Goal: Use online tool/utility: Utilize a website feature to perform a specific function

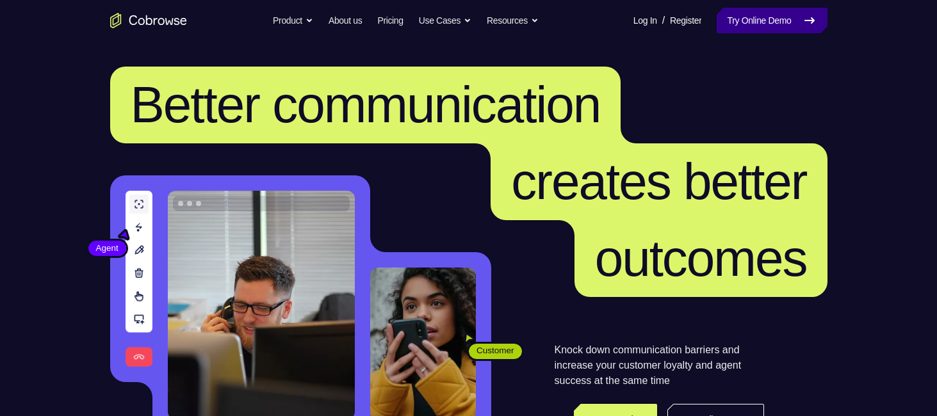
click at [796, 16] on link "Try Online Demo" at bounding box center [772, 21] width 110 height 26
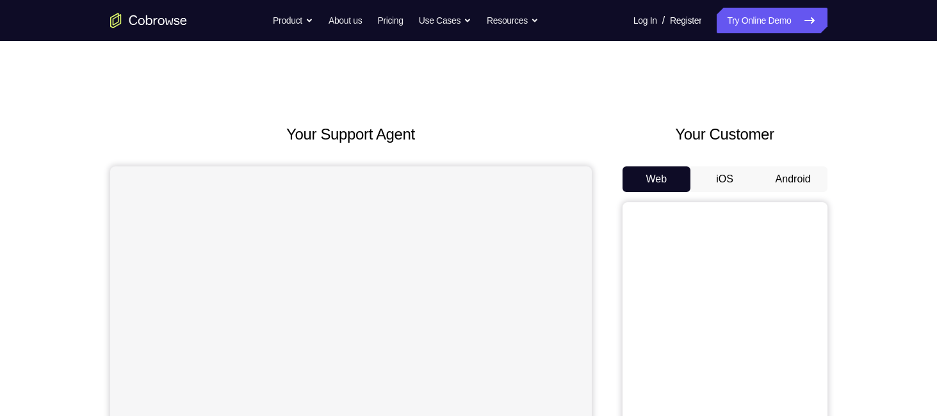
click at [796, 177] on button "Android" at bounding box center [793, 180] width 69 height 26
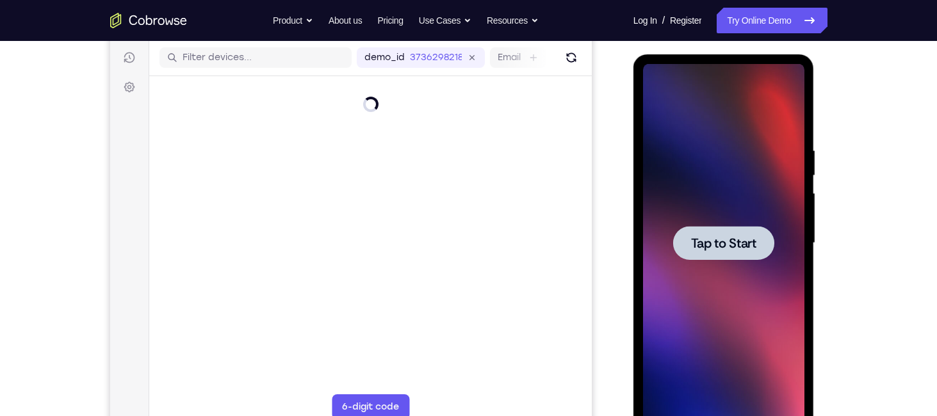
scroll to position [161, 0]
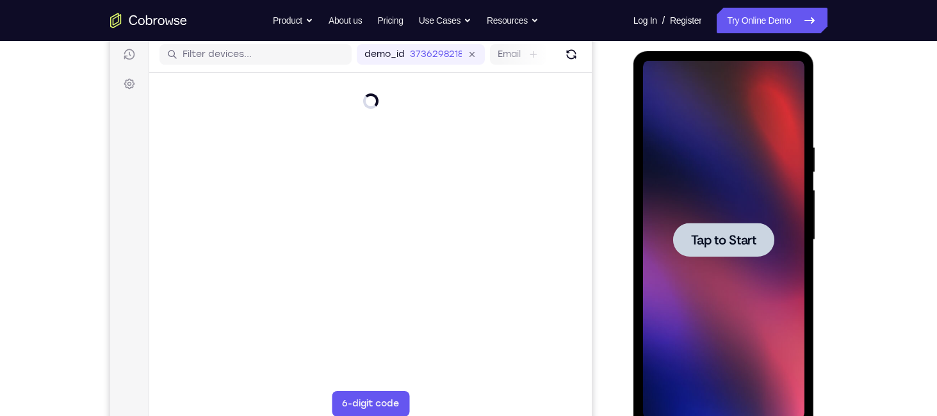
click at [717, 237] on span "Tap to Start" at bounding box center [723, 240] width 65 height 13
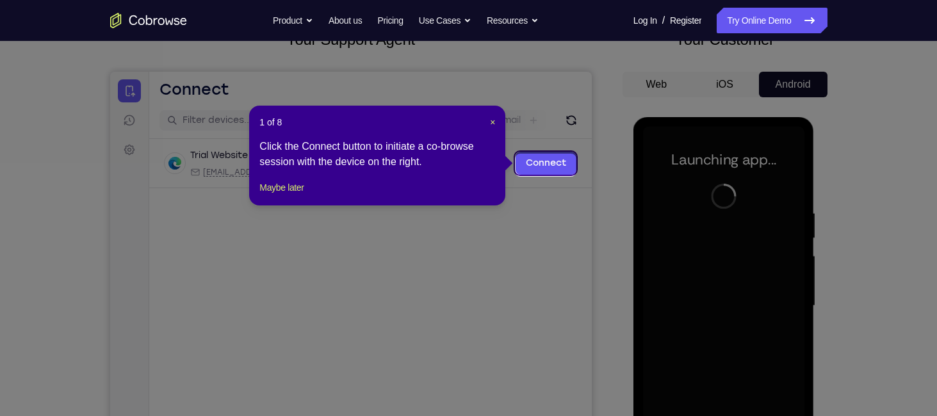
scroll to position [92, 0]
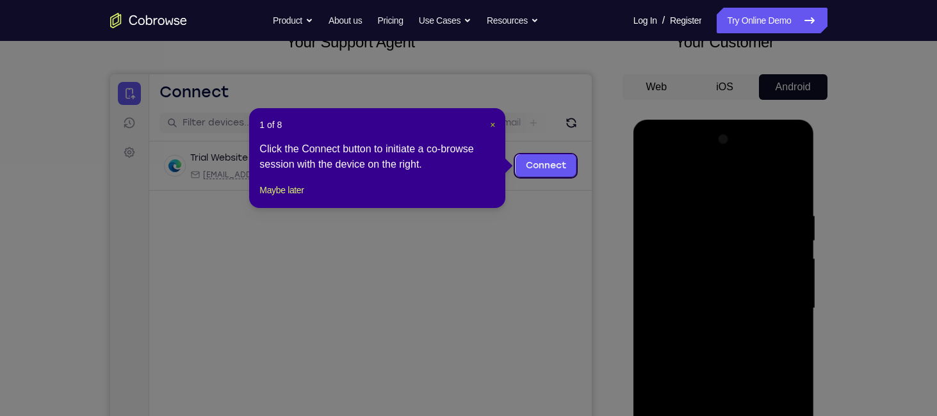
click at [493, 126] on span "×" at bounding box center [492, 125] width 5 height 10
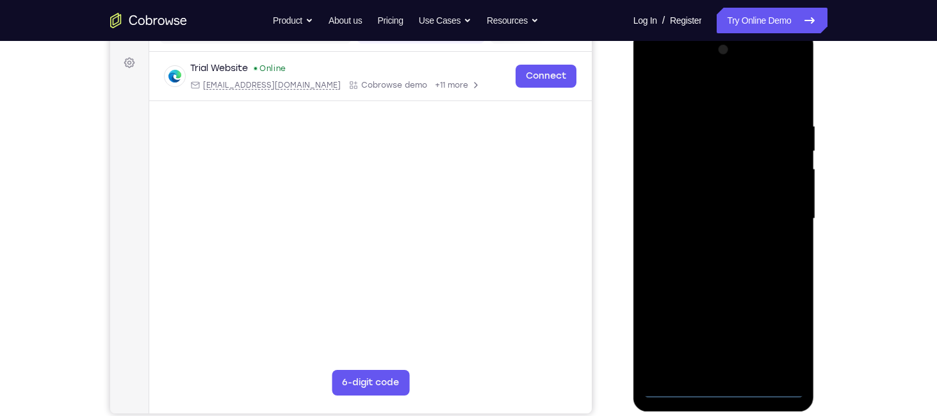
scroll to position [192, 0]
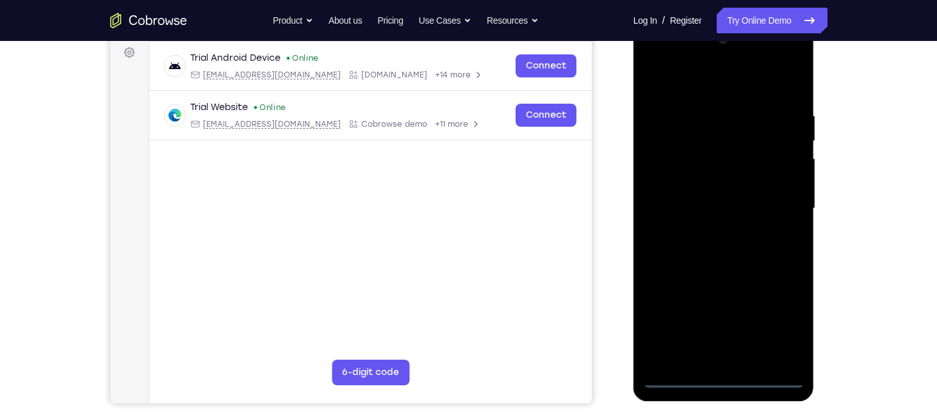
click at [723, 375] on div at bounding box center [723, 208] width 161 height 359
click at [777, 325] on div at bounding box center [723, 208] width 161 height 359
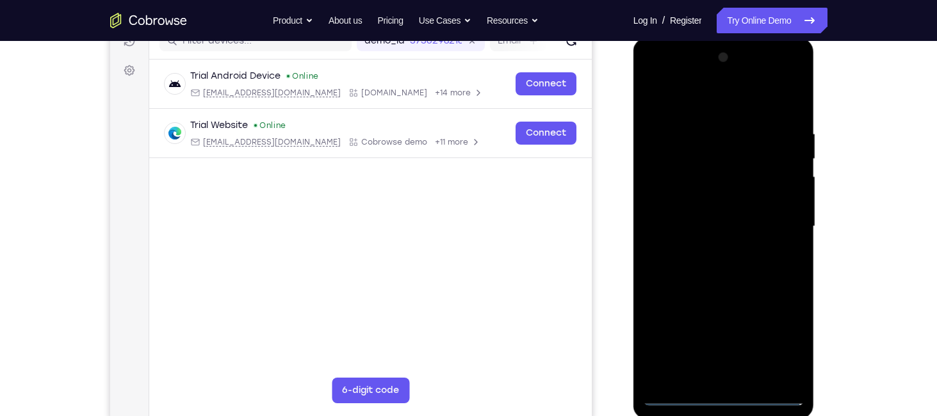
scroll to position [174, 0]
click at [694, 99] on div at bounding box center [723, 226] width 161 height 359
click at [777, 225] on div at bounding box center [723, 226] width 161 height 359
click at [710, 250] on div at bounding box center [723, 226] width 161 height 359
click at [680, 213] on div at bounding box center [723, 226] width 161 height 359
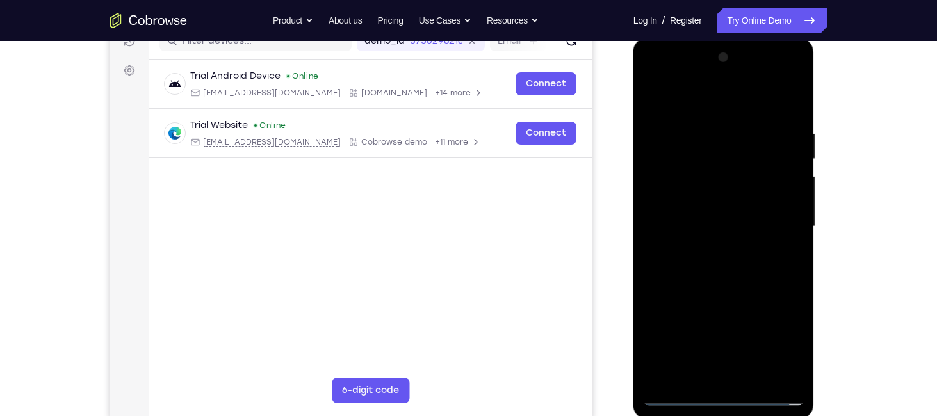
click at [677, 204] on div at bounding box center [723, 226] width 161 height 359
click at [786, 203] on div at bounding box center [723, 226] width 161 height 359
click at [730, 233] on div at bounding box center [723, 226] width 161 height 359
click at [728, 279] on div at bounding box center [723, 226] width 161 height 359
click at [689, 220] on div at bounding box center [723, 226] width 161 height 359
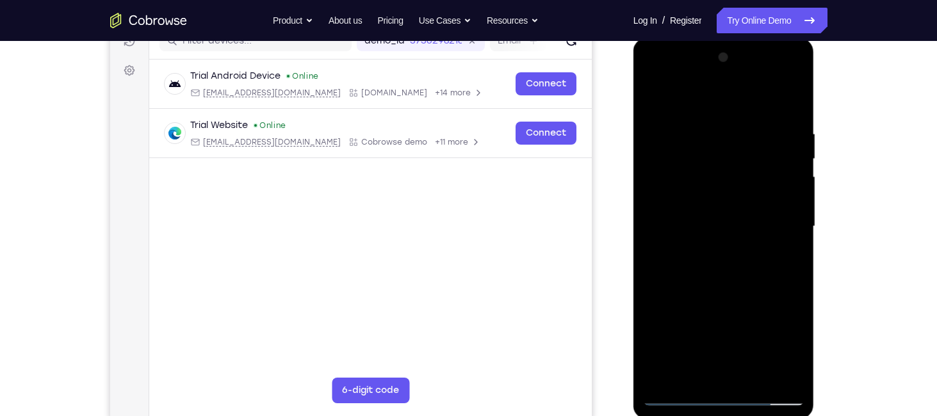
click at [692, 225] on div at bounding box center [723, 226] width 161 height 359
click at [705, 272] on div at bounding box center [723, 226] width 161 height 359
click at [709, 266] on div at bounding box center [723, 226] width 161 height 359
click at [789, 115] on div at bounding box center [723, 226] width 161 height 359
click at [794, 95] on div at bounding box center [723, 226] width 161 height 359
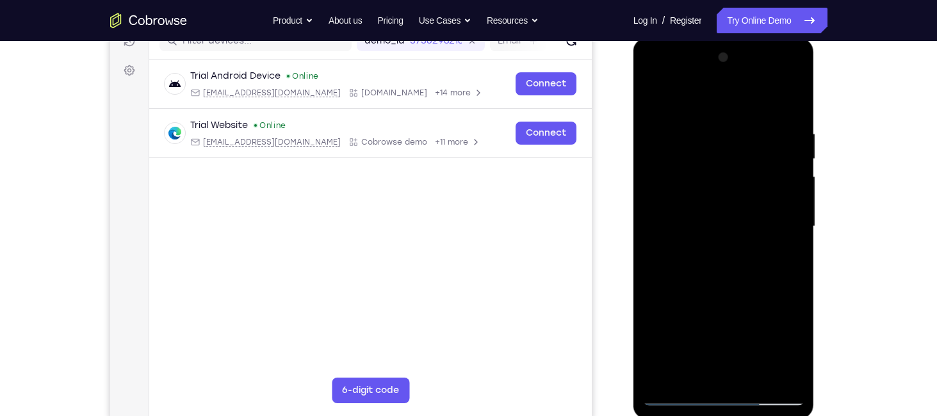
click at [693, 167] on div at bounding box center [723, 226] width 161 height 359
click at [657, 97] on div at bounding box center [723, 226] width 161 height 359
click at [707, 127] on div at bounding box center [723, 226] width 161 height 359
click at [790, 104] on div at bounding box center [723, 226] width 161 height 359
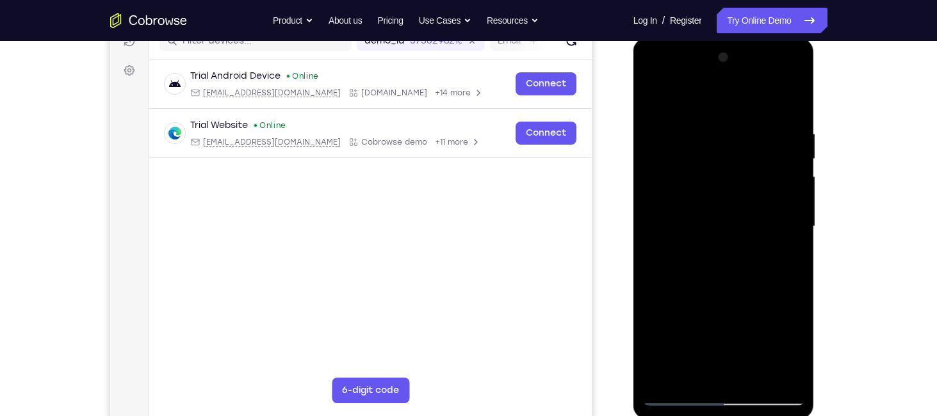
click at [754, 379] on div at bounding box center [723, 226] width 161 height 359
click at [719, 296] on div at bounding box center [723, 226] width 161 height 359
click at [696, 215] on div at bounding box center [723, 226] width 161 height 359
click at [650, 97] on div at bounding box center [723, 226] width 161 height 359
click at [656, 97] on div at bounding box center [723, 226] width 161 height 359
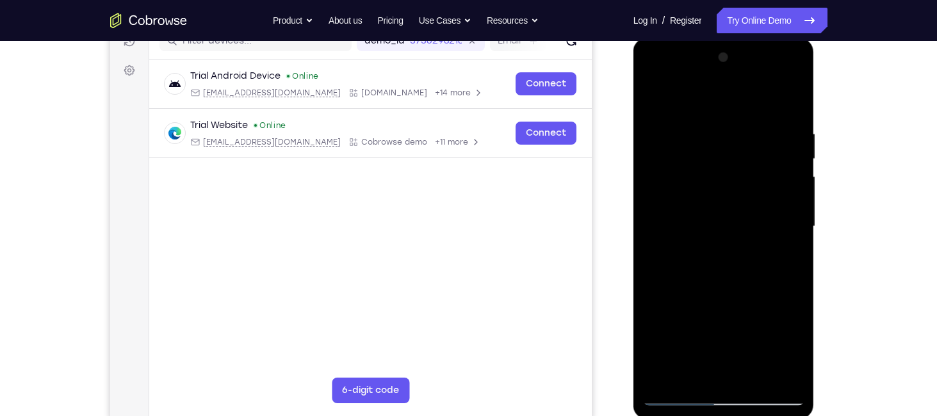
click at [697, 122] on div at bounding box center [723, 226] width 161 height 359
click at [790, 102] on div at bounding box center [723, 226] width 161 height 359
click at [751, 379] on div at bounding box center [723, 226] width 161 height 359
click at [657, 95] on div at bounding box center [723, 226] width 161 height 359
click at [662, 372] on div at bounding box center [723, 226] width 161 height 359
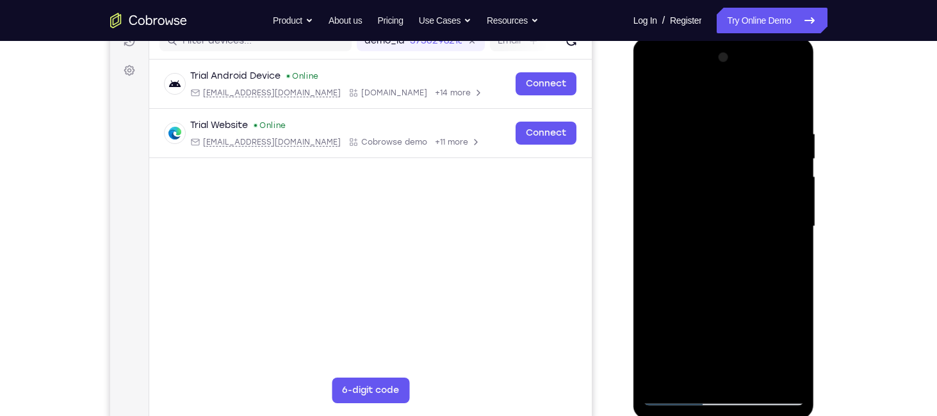
click at [662, 372] on div at bounding box center [723, 226] width 161 height 359
drag, startPoint x: 701, startPoint y: 270, endPoint x: 709, endPoint y: 163, distance: 107.2
click at [709, 163] on div at bounding box center [723, 226] width 161 height 359
drag, startPoint x: 733, startPoint y: 265, endPoint x: 730, endPoint y: 172, distance: 92.3
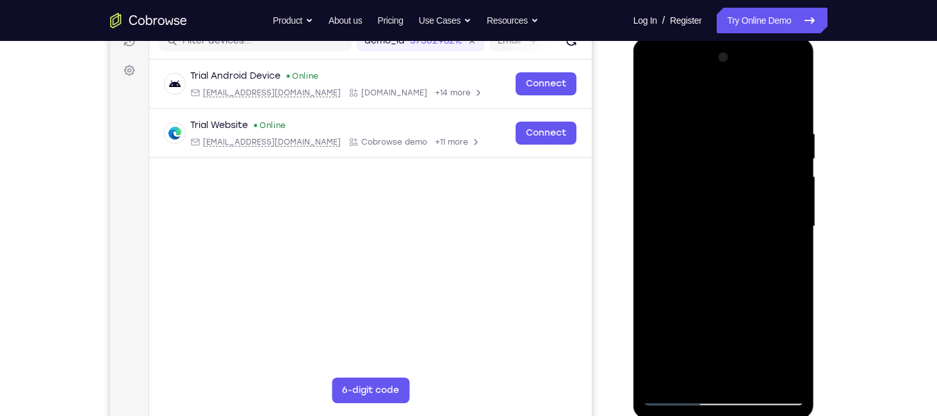
click at [730, 172] on div at bounding box center [723, 226] width 161 height 359
drag, startPoint x: 729, startPoint y: 279, endPoint x: 723, endPoint y: 221, distance: 58.6
click at [721, 241] on div at bounding box center [723, 226] width 161 height 359
drag, startPoint x: 717, startPoint y: 281, endPoint x: 721, endPoint y: 212, distance: 68.6
click at [721, 212] on div at bounding box center [723, 226] width 161 height 359
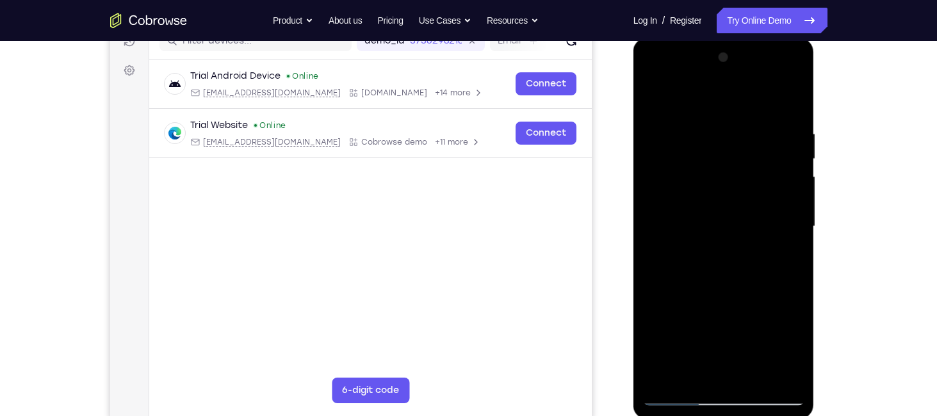
click at [721, 212] on div at bounding box center [723, 226] width 161 height 359
drag, startPoint x: 714, startPoint y: 297, endPoint x: 710, endPoint y: 194, distance: 103.2
click at [710, 201] on div at bounding box center [723, 226] width 161 height 359
drag, startPoint x: 716, startPoint y: 302, endPoint x: 714, endPoint y: 210, distance: 92.2
click at [714, 210] on div at bounding box center [723, 226] width 161 height 359
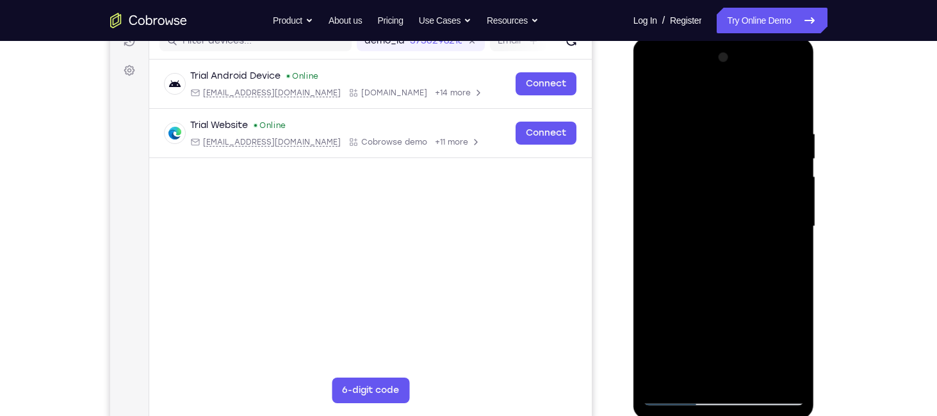
drag, startPoint x: 711, startPoint y: 211, endPoint x: 728, endPoint y: 275, distance: 67.0
click at [728, 275] on div at bounding box center [723, 226] width 161 height 359
click at [794, 211] on div at bounding box center [723, 226] width 161 height 359
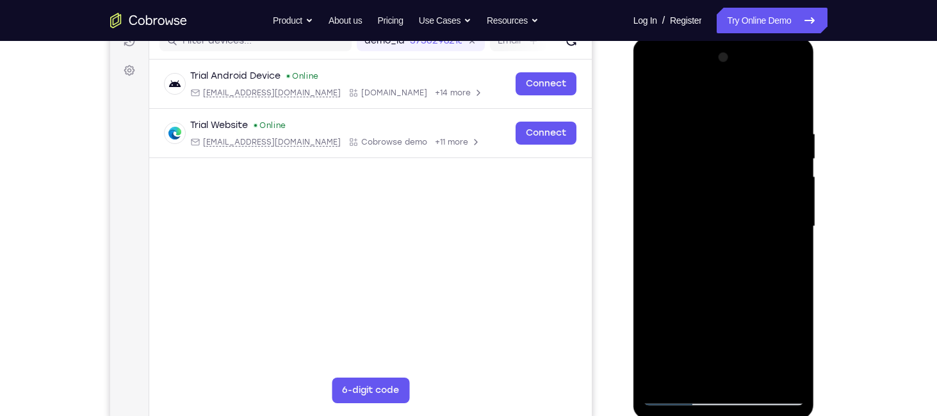
click at [794, 211] on div at bounding box center [723, 226] width 161 height 359
drag, startPoint x: 749, startPoint y: 311, endPoint x: 744, endPoint y: 193, distance: 117.3
click at [744, 193] on div at bounding box center [723, 226] width 161 height 359
click at [794, 247] on div at bounding box center [723, 226] width 161 height 359
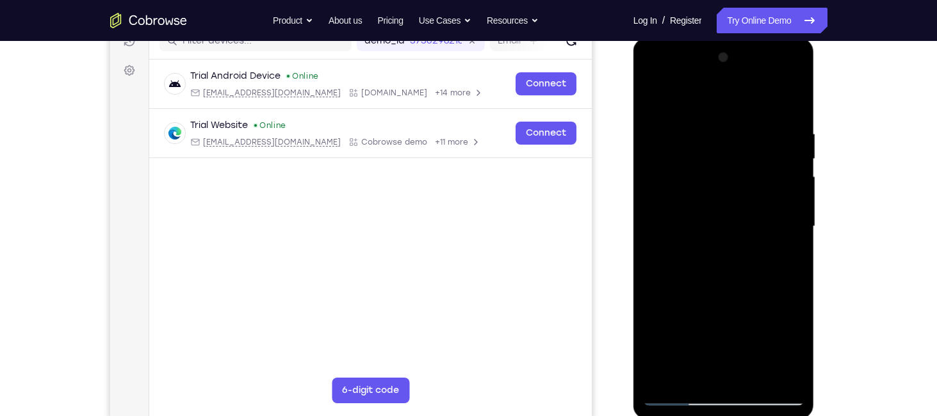
click at [794, 247] on div at bounding box center [723, 226] width 161 height 359
drag, startPoint x: 742, startPoint y: 325, endPoint x: 733, endPoint y: 240, distance: 85.7
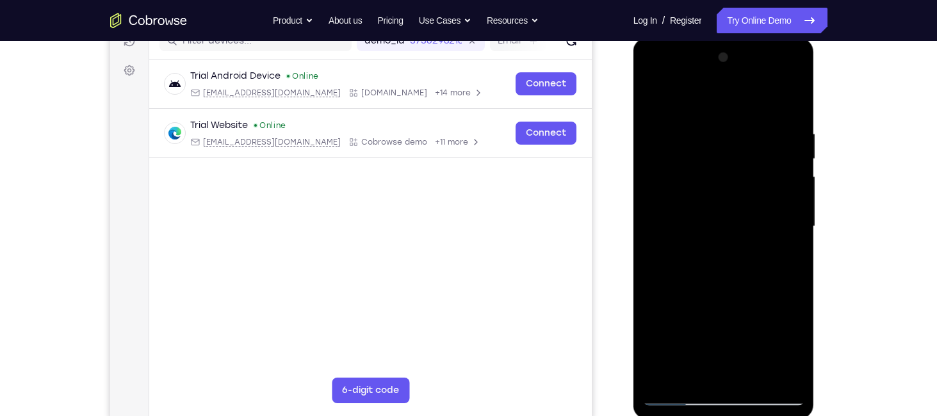
click at [733, 240] on div at bounding box center [723, 226] width 161 height 359
click at [797, 166] on div at bounding box center [723, 226] width 161 height 359
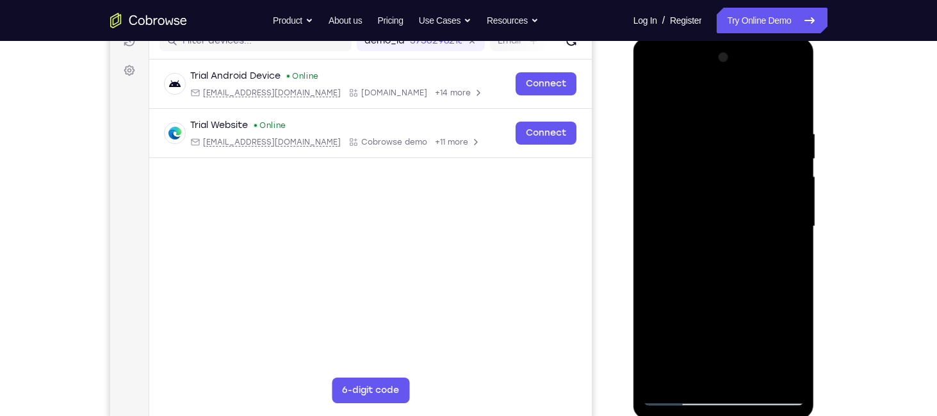
click at [797, 166] on div at bounding box center [723, 226] width 161 height 359
drag, startPoint x: 746, startPoint y: 295, endPoint x: 735, endPoint y: 218, distance: 77.6
click at [735, 218] on div at bounding box center [723, 226] width 161 height 359
drag, startPoint x: 731, startPoint y: 284, endPoint x: 722, endPoint y: 217, distance: 67.9
click at [722, 217] on div at bounding box center [723, 226] width 161 height 359
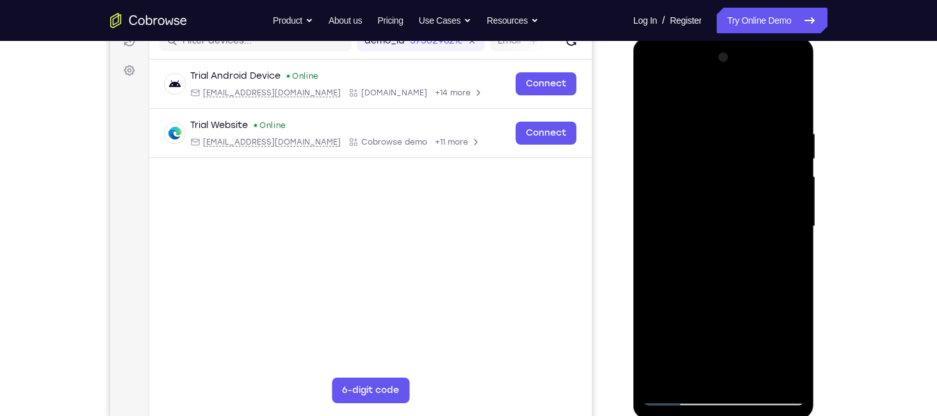
drag, startPoint x: 720, startPoint y: 331, endPoint x: 717, endPoint y: 253, distance: 77.6
click at [719, 272] on div at bounding box center [723, 226] width 161 height 359
click at [724, 373] on div at bounding box center [723, 226] width 161 height 359
drag, startPoint x: 737, startPoint y: 237, endPoint x: 738, endPoint y: 126, distance: 110.8
click at [738, 126] on div at bounding box center [723, 226] width 161 height 359
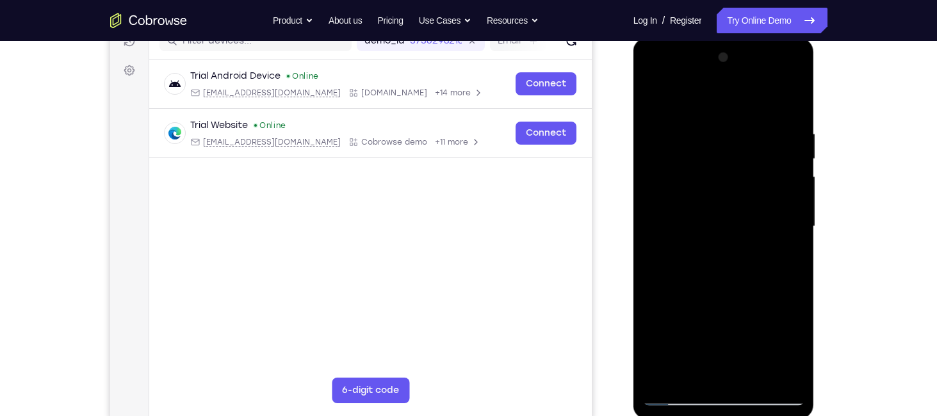
drag, startPoint x: 728, startPoint y: 275, endPoint x: 723, endPoint y: 200, distance: 75.8
click at [723, 200] on div at bounding box center [723, 226] width 161 height 359
click at [723, 313] on div at bounding box center [723, 226] width 161 height 359
drag, startPoint x: 723, startPoint y: 313, endPoint x: 728, endPoint y: 208, distance: 105.2
click at [728, 208] on div at bounding box center [723, 226] width 161 height 359
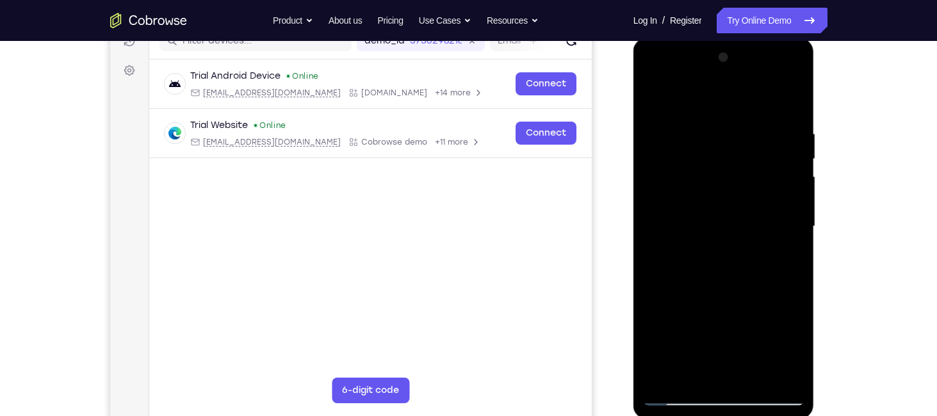
drag, startPoint x: 744, startPoint y: 313, endPoint x: 737, endPoint y: 135, distance: 178.2
click at [737, 135] on div at bounding box center [723, 226] width 161 height 359
drag, startPoint x: 733, startPoint y: 320, endPoint x: 735, endPoint y: 177, distance: 142.2
click at [735, 177] on div at bounding box center [723, 226] width 161 height 359
drag, startPoint x: 730, startPoint y: 311, endPoint x: 730, endPoint y: 192, distance: 118.5
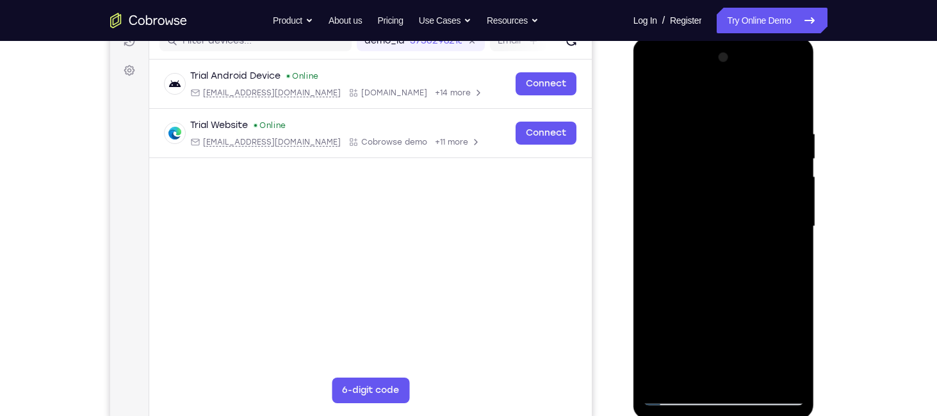
click at [730, 192] on div at bounding box center [723, 226] width 161 height 359
drag, startPoint x: 728, startPoint y: 315, endPoint x: 719, endPoint y: 139, distance: 176.4
click at [719, 139] on div at bounding box center [723, 226] width 161 height 359
drag, startPoint x: 735, startPoint y: 297, endPoint x: 739, endPoint y: 113, distance: 183.9
click at [739, 113] on div at bounding box center [723, 226] width 161 height 359
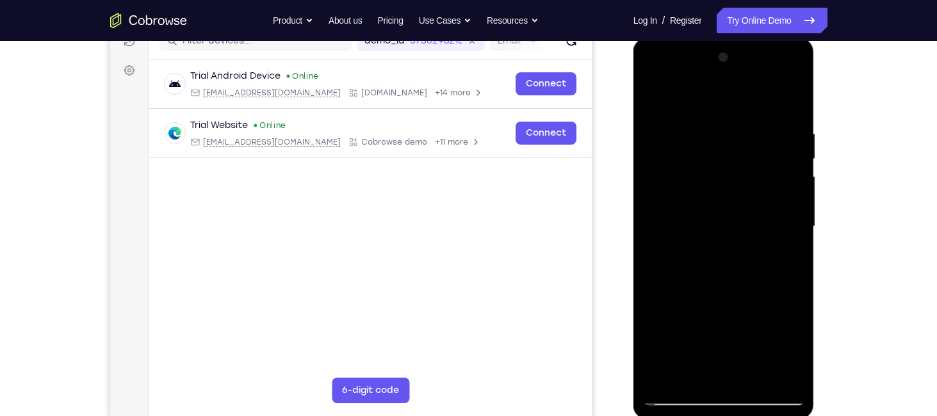
drag, startPoint x: 744, startPoint y: 312, endPoint x: 710, endPoint y: 192, distance: 124.3
click at [710, 192] on div at bounding box center [723, 226] width 161 height 359
drag, startPoint x: 720, startPoint y: 318, endPoint x: 716, endPoint y: 141, distance: 177.5
click at [716, 141] on div at bounding box center [723, 226] width 161 height 359
drag, startPoint x: 735, startPoint y: 275, endPoint x: 711, endPoint y: 116, distance: 160.6
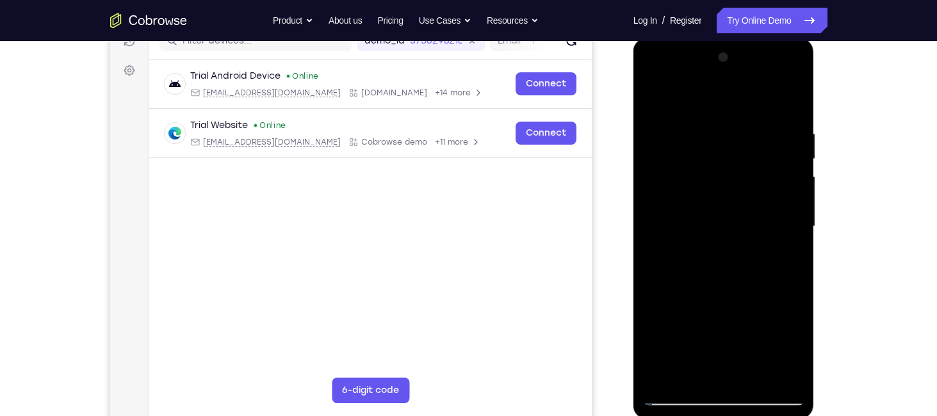
click at [711, 116] on div at bounding box center [723, 226] width 161 height 359
drag, startPoint x: 728, startPoint y: 326, endPoint x: 730, endPoint y: 184, distance: 141.6
click at [726, 197] on div at bounding box center [723, 226] width 161 height 359
drag, startPoint x: 742, startPoint y: 302, endPoint x: 744, endPoint y: 60, distance: 241.5
click at [744, 60] on div at bounding box center [723, 226] width 161 height 359
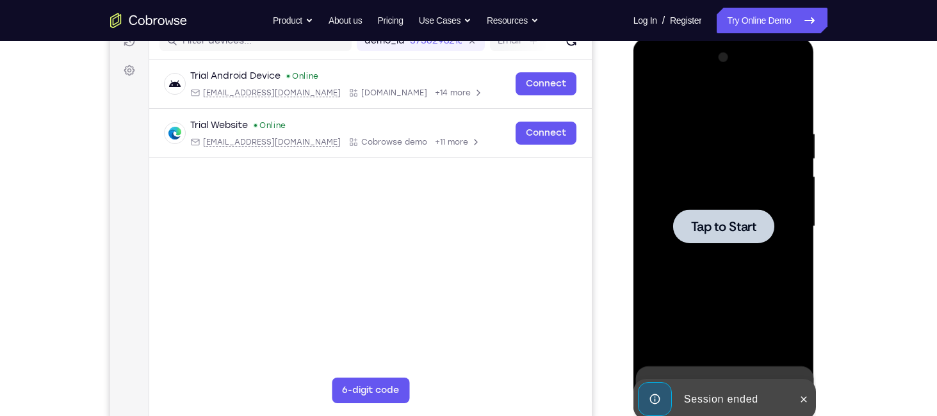
click at [732, 225] on span "Tap to Start" at bounding box center [723, 226] width 65 height 13
